Goal: Information Seeking & Learning: Learn about a topic

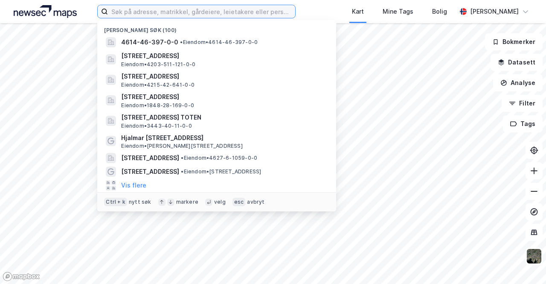
click at [191, 15] on input at bounding box center [201, 11] width 187 height 13
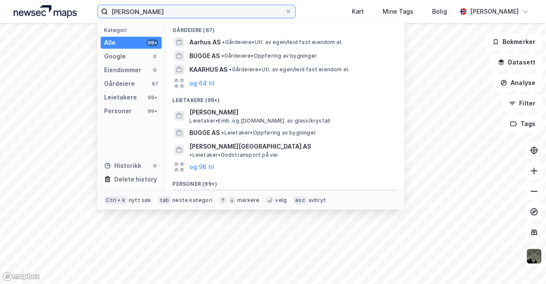
type input "[PERSON_NAME]"
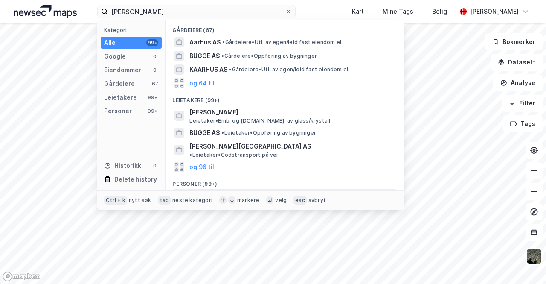
click at [238, 191] on span "[PERSON_NAME]" at bounding box center [213, 196] width 49 height 10
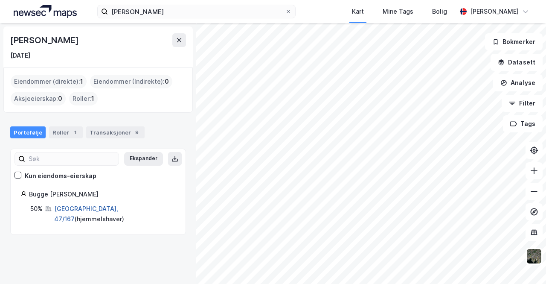
click at [71, 211] on link "[GEOGRAPHIC_DATA], 47/167" at bounding box center [86, 213] width 64 height 17
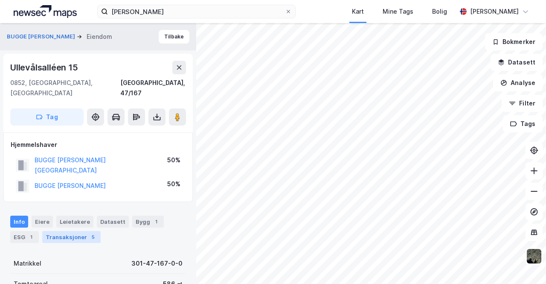
click at [66, 231] on div "Transaksjoner 5" at bounding box center [71, 237] width 58 height 12
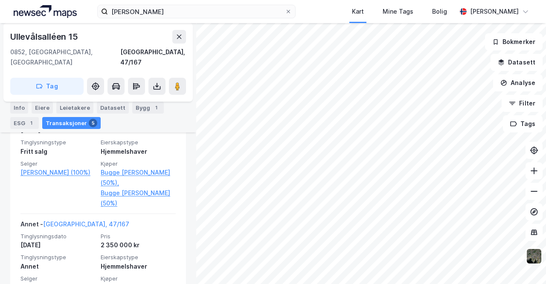
scroll to position [302, 0]
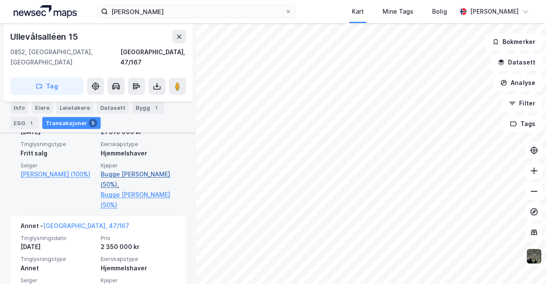
click at [133, 169] on link "Bugge [PERSON_NAME] (50%)," at bounding box center [138, 179] width 75 height 20
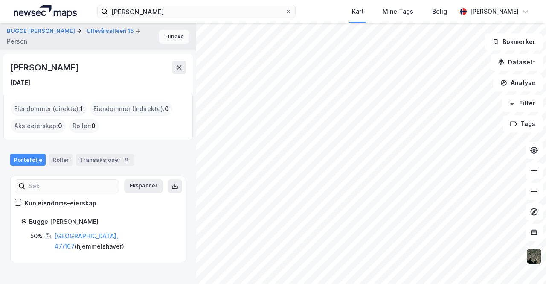
click at [170, 38] on button "Tilbake" at bounding box center [174, 37] width 31 height 14
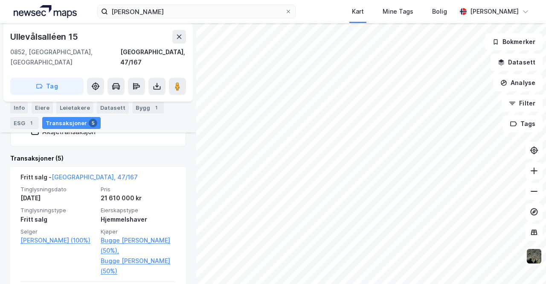
scroll to position [237, 0]
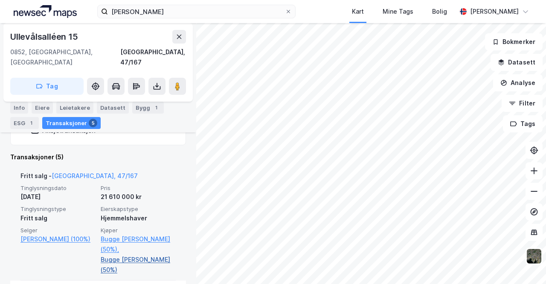
click at [138, 254] on link "Bugge [PERSON_NAME] (50%)" at bounding box center [138, 264] width 75 height 20
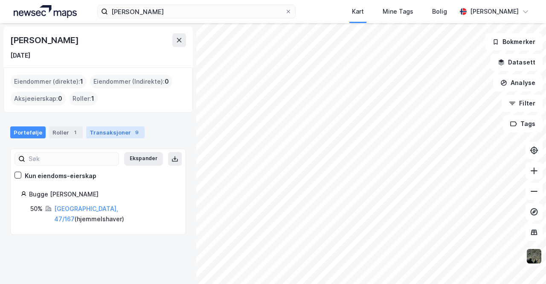
click at [102, 129] on div "Transaksjoner 9" at bounding box center [115, 132] width 58 height 12
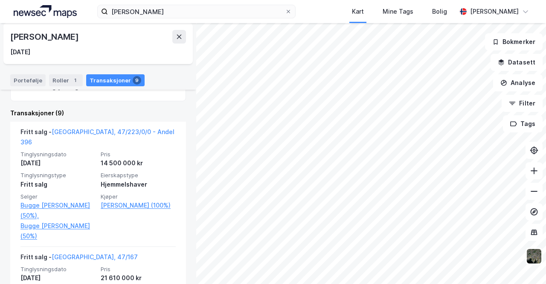
scroll to position [165, 0]
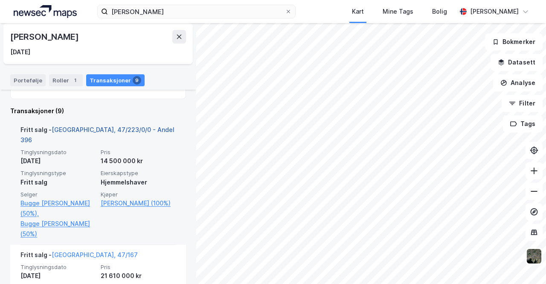
click at [107, 131] on link "[GEOGRAPHIC_DATA], 47/223/0/0 - Andel 396" at bounding box center [97, 134] width 154 height 17
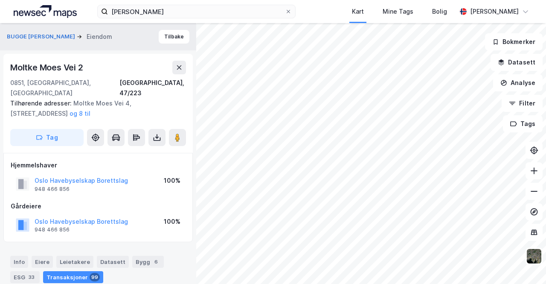
scroll to position [159, 0]
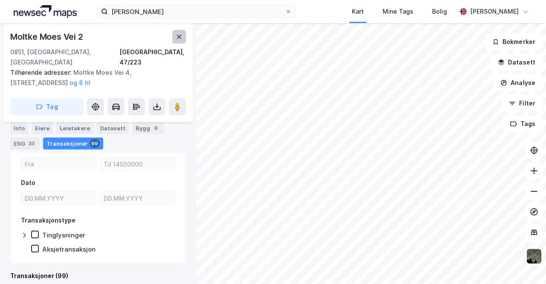
click at [183, 38] on button at bounding box center [179, 37] width 14 height 14
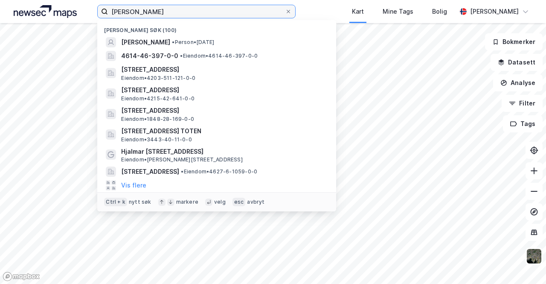
click at [183, 10] on input "[PERSON_NAME]" at bounding box center [196, 11] width 177 height 13
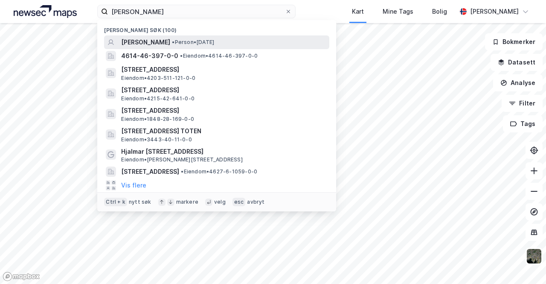
click at [168, 41] on span "[PERSON_NAME]" at bounding box center [145, 42] width 49 height 10
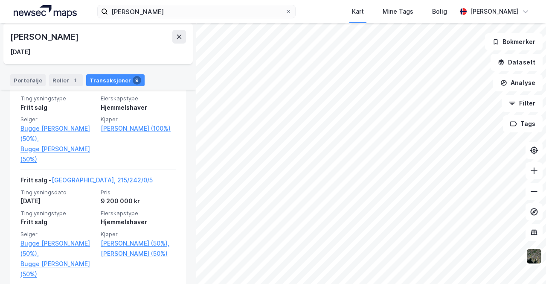
scroll to position [502, 0]
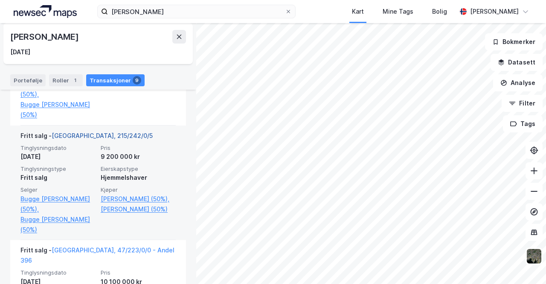
click at [80, 134] on link "[GEOGRAPHIC_DATA], 215/242/0/5" at bounding box center [102, 135] width 101 height 7
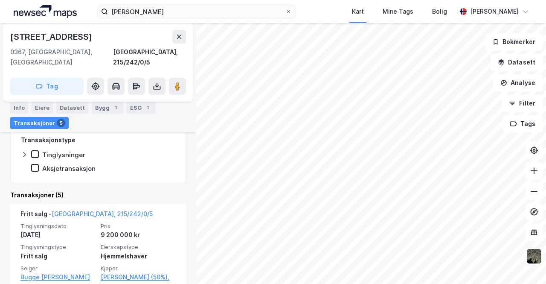
scroll to position [289, 0]
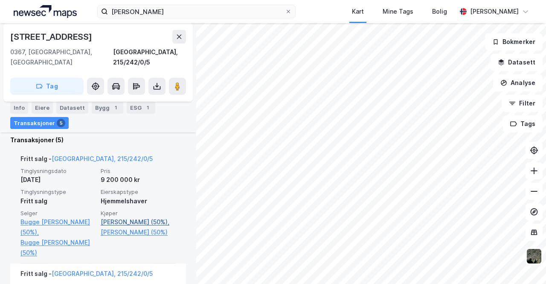
click at [125, 217] on link "[PERSON_NAME] (50%)," at bounding box center [138, 222] width 75 height 10
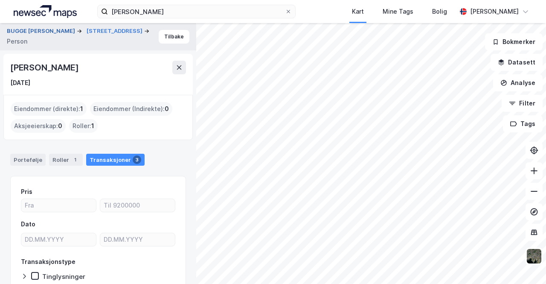
click at [47, 28] on button "BUGGE [PERSON_NAME]" at bounding box center [42, 31] width 70 height 9
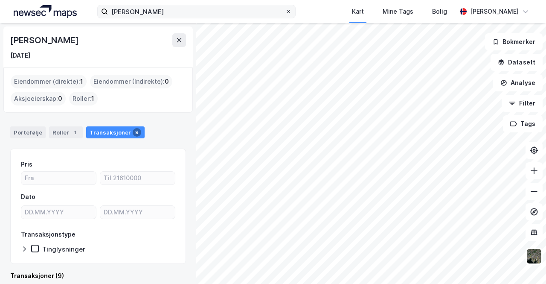
click at [287, 13] on icon at bounding box center [288, 11] width 5 height 5
click at [285, 13] on input "[PERSON_NAME]" at bounding box center [196, 11] width 177 height 13
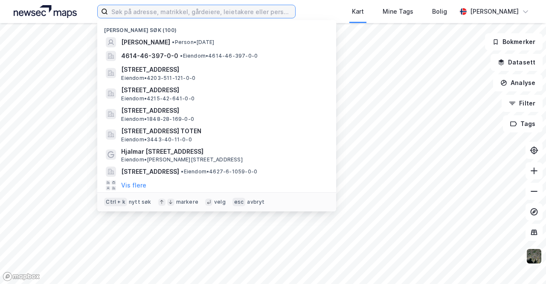
click at [169, 8] on input at bounding box center [201, 11] width 187 height 13
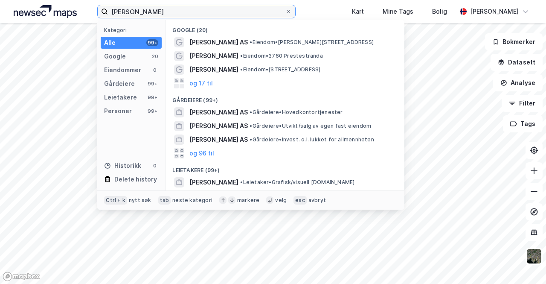
click at [165, 15] on input "[PERSON_NAME]" at bounding box center [196, 11] width 177 height 13
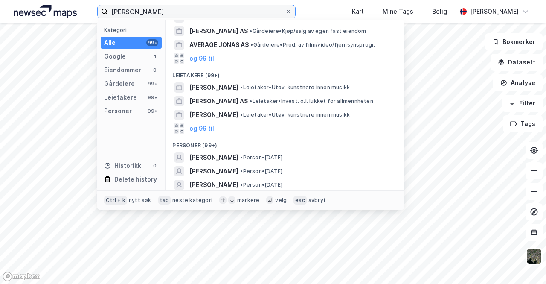
scroll to position [75, 0]
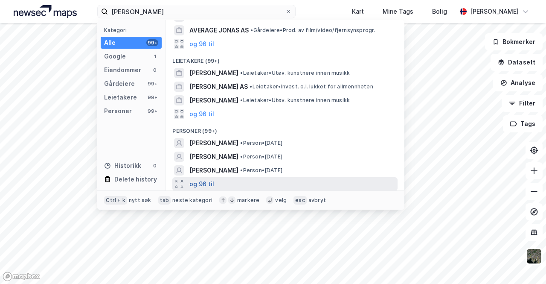
click at [206, 181] on button "og 96 til" at bounding box center [201, 184] width 25 height 10
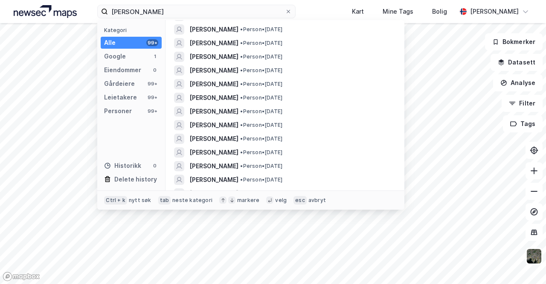
scroll to position [708, 0]
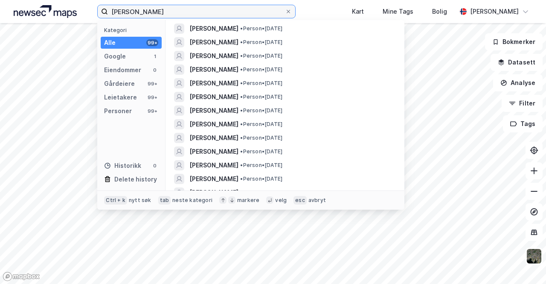
click at [173, 9] on input "[PERSON_NAME]" at bounding box center [196, 11] width 177 height 13
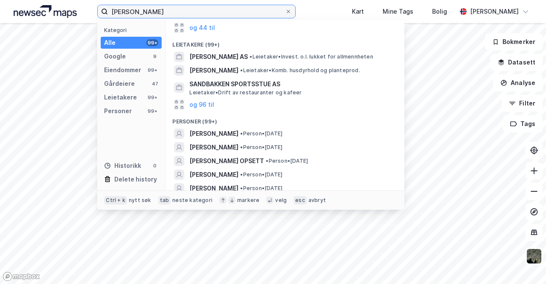
scroll to position [229, 0]
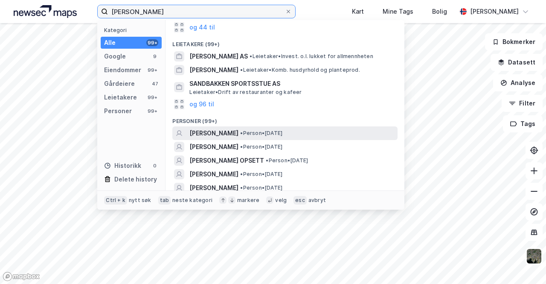
type input "[PERSON_NAME]"
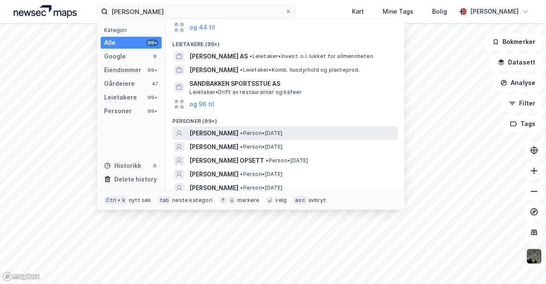
click at [218, 133] on span "[PERSON_NAME]" at bounding box center [213, 133] width 49 height 10
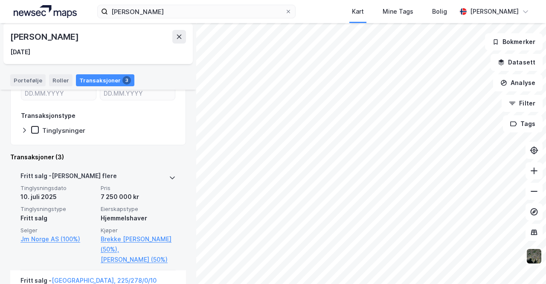
scroll to position [120, 0]
